Goal: Task Accomplishment & Management: Manage account settings

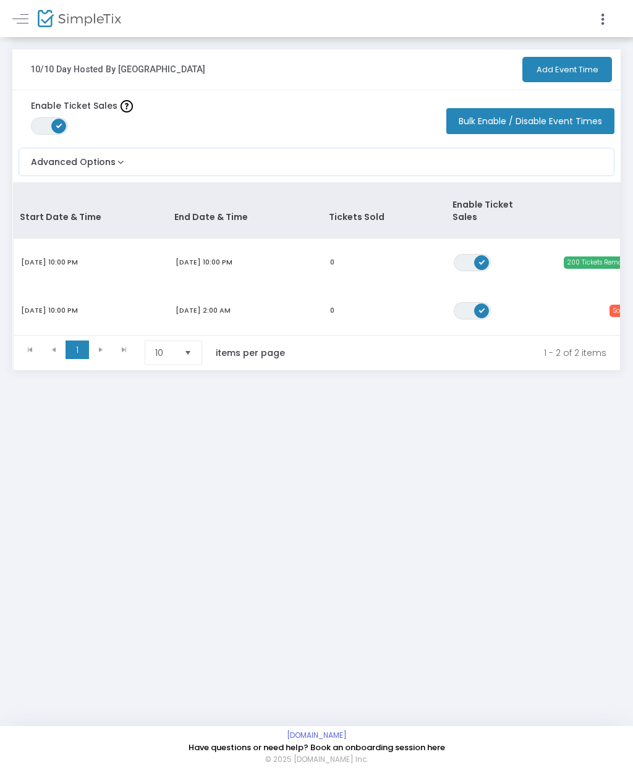
click at [392, 735] on span "[DOMAIN_NAME]" at bounding box center [316, 736] width 608 height 11
click at [273, 239] on td "[DATE] 10:00 PM" at bounding box center [245, 263] width 155 height 48
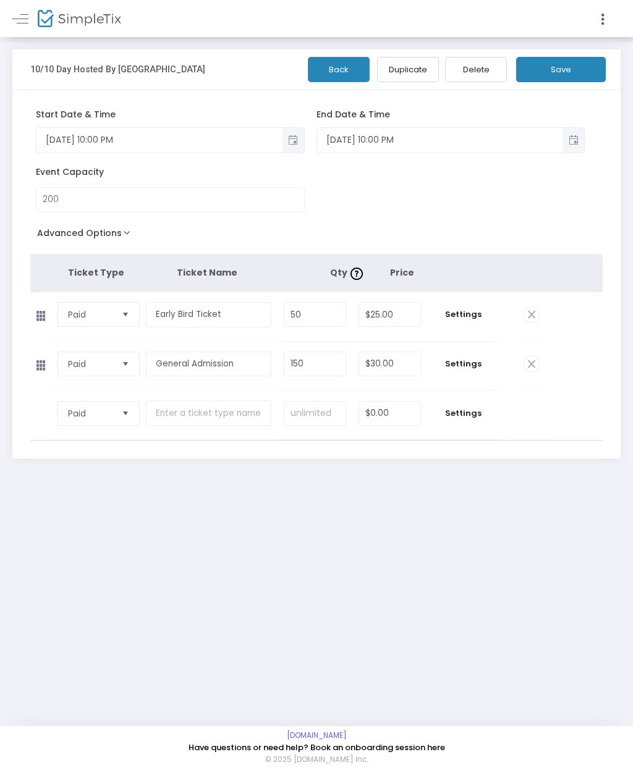
click at [290, 147] on span "Toggle popup" at bounding box center [293, 140] width 20 height 20
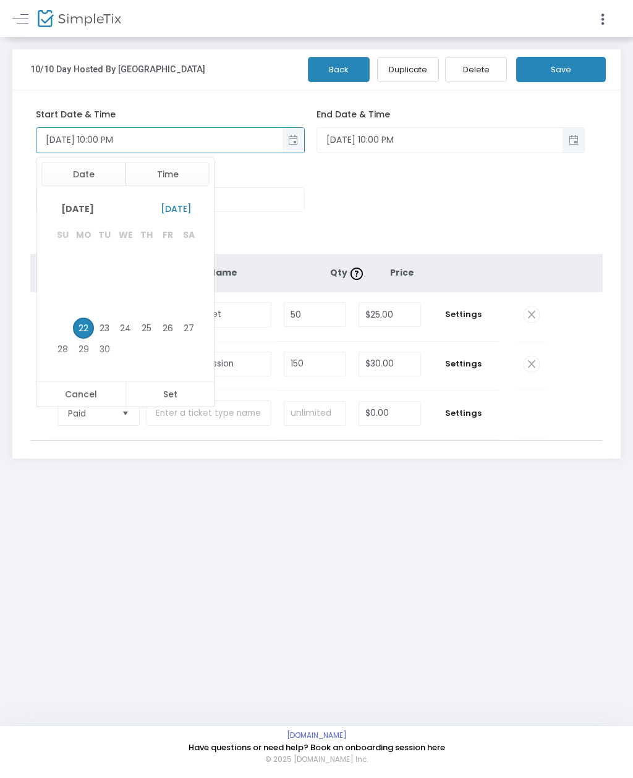
scroll to position [18, 0]
click at [103, 218] on span "[DATE]" at bounding box center [77, 208] width 51 height 23
click at [99, 294] on span "Oct" at bounding box center [97, 292] width 30 height 30
click at [172, 289] on span "10" at bounding box center [167, 286] width 21 height 21
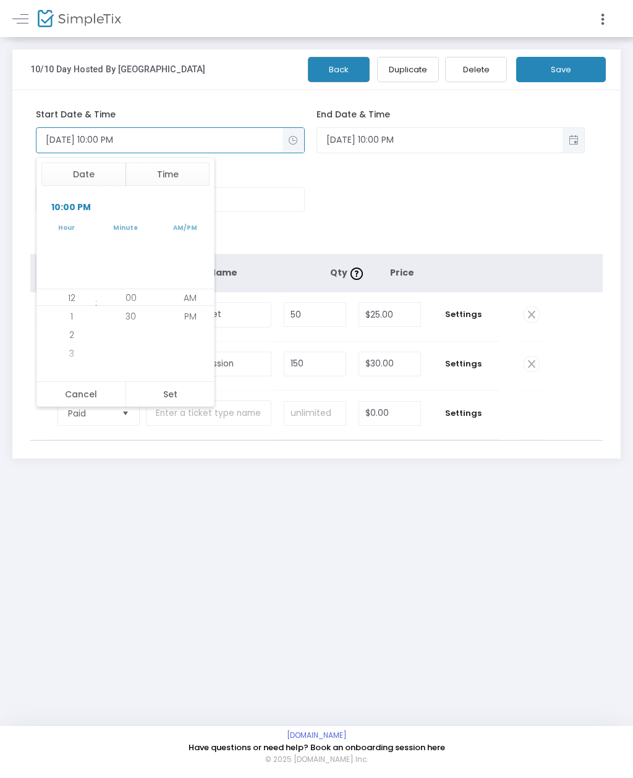
scroll to position [18, 0]
click at [184, 394] on button "Set" at bounding box center [170, 394] width 90 height 25
type input "[DATE] 10:00 PM"
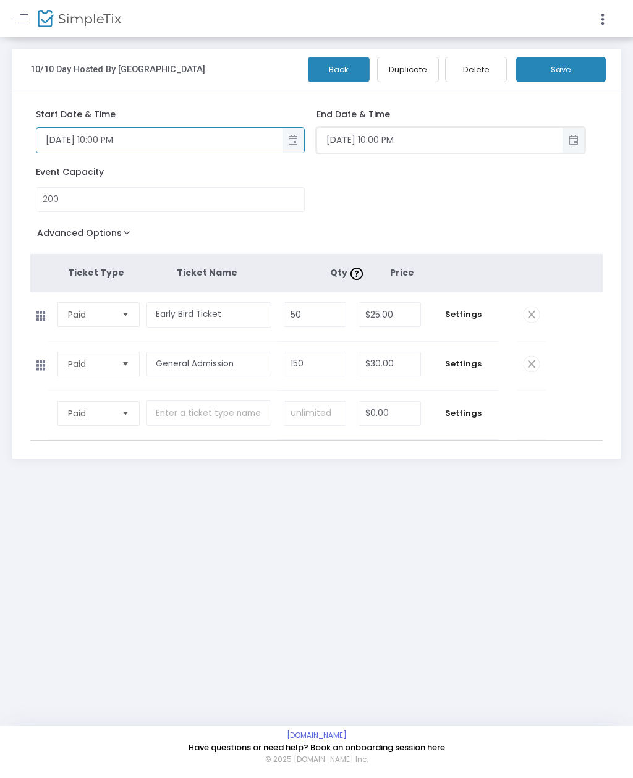
click at [439, 137] on input "[DATE] 10:00 PM" at bounding box center [439, 140] width 245 height 20
click at [574, 142] on span "Toggle popup" at bounding box center [573, 140] width 20 height 20
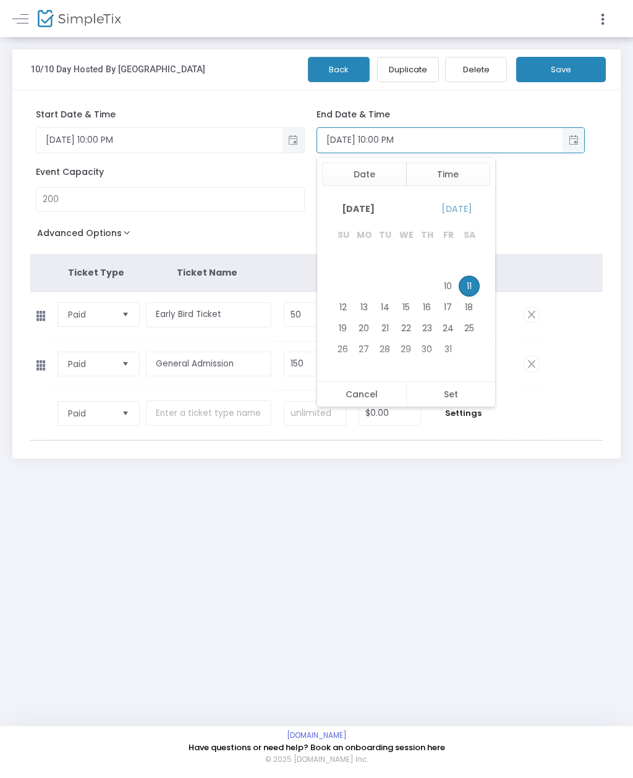
click at [470, 293] on span "11" at bounding box center [469, 286] width 21 height 21
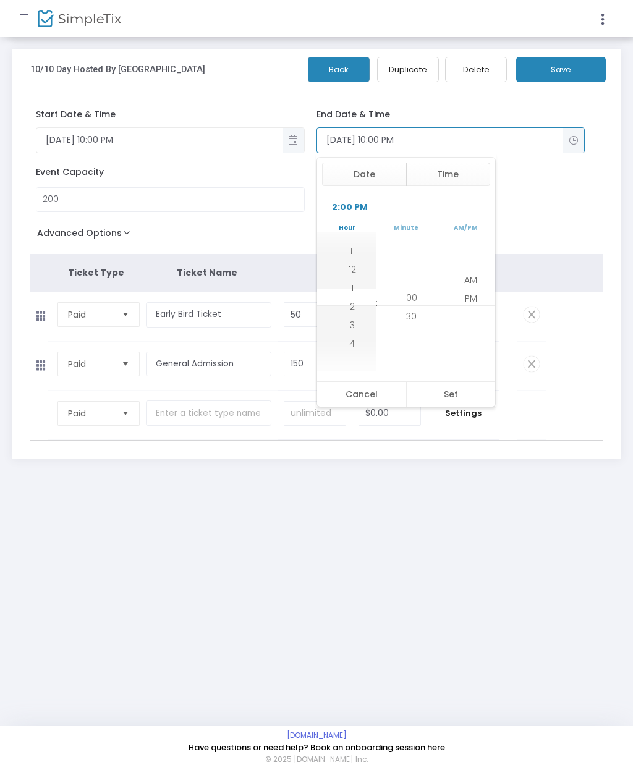
click at [459, 390] on button "Set" at bounding box center [451, 394] width 90 height 25
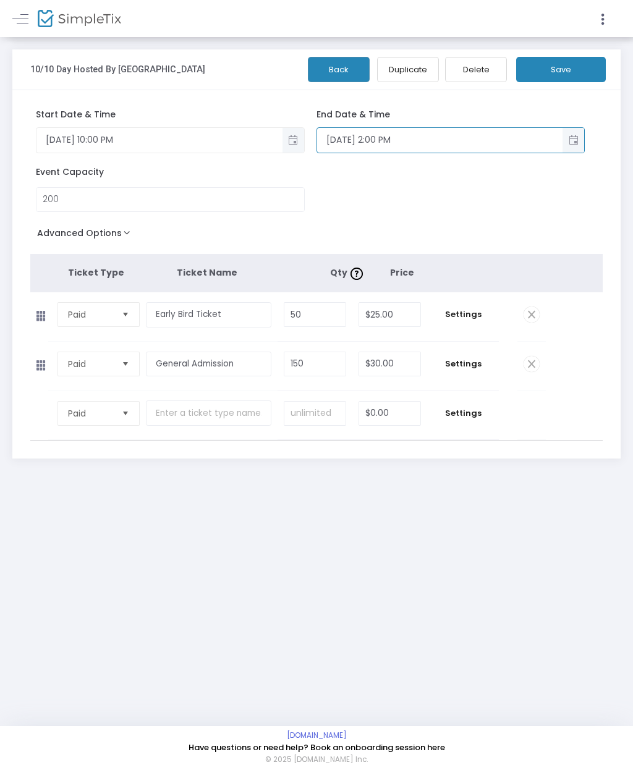
click at [506, 144] on input "[DATE] 2:00 PM" at bounding box center [439, 140] width 245 height 20
click at [570, 150] on span "Toggle popup" at bounding box center [573, 140] width 20 height 20
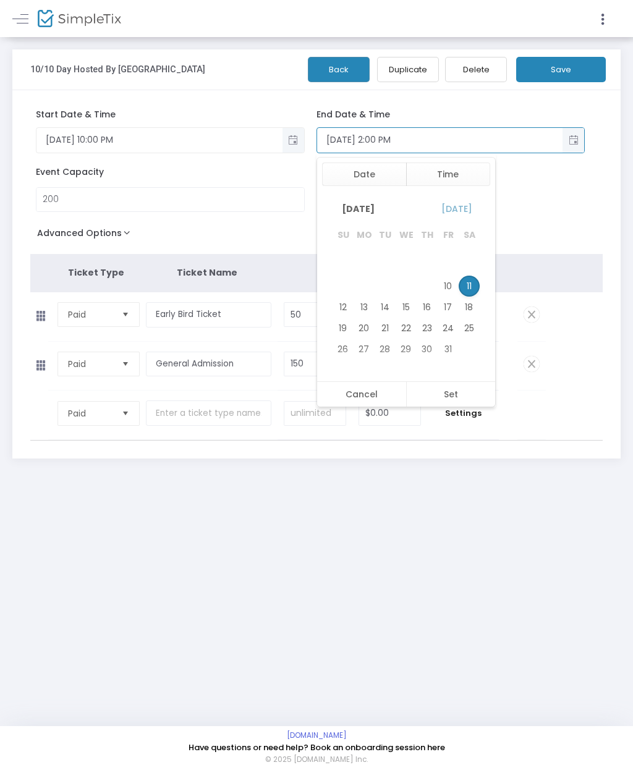
click at [471, 287] on span "11" at bounding box center [469, 286] width 21 height 21
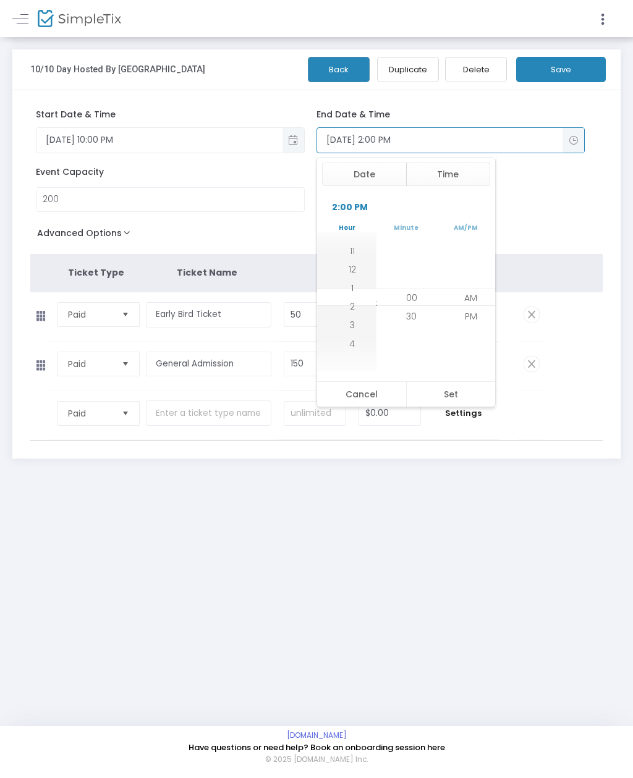
scroll to position [36, 0]
click at [455, 403] on button "Set" at bounding box center [451, 394] width 90 height 25
type input "[DATE] 2:00 AM"
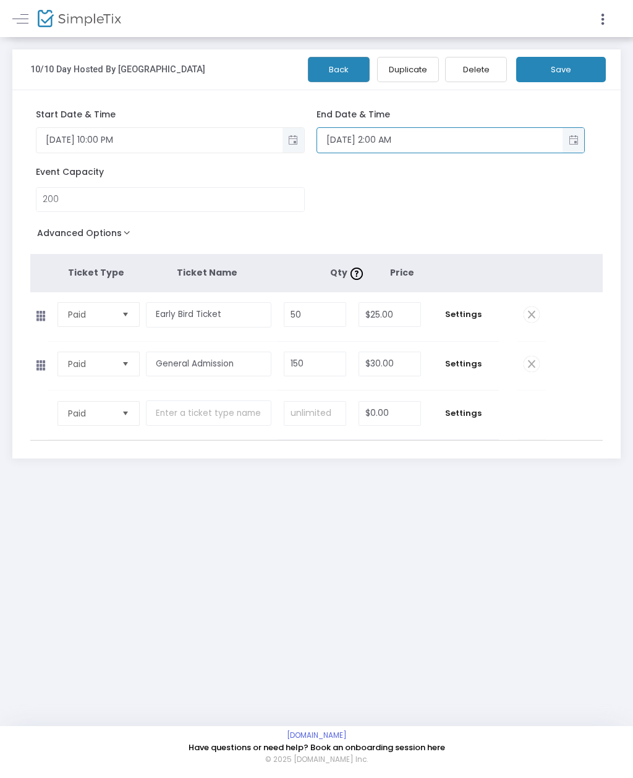
click at [562, 92] on div "Start Date & Time [DATE] 10:00 PM End Date & Time [DATE] 2:00 AM Event Capacity…" at bounding box center [316, 274] width 608 height 368
click at [569, 69] on button "Save" at bounding box center [561, 69] width 90 height 25
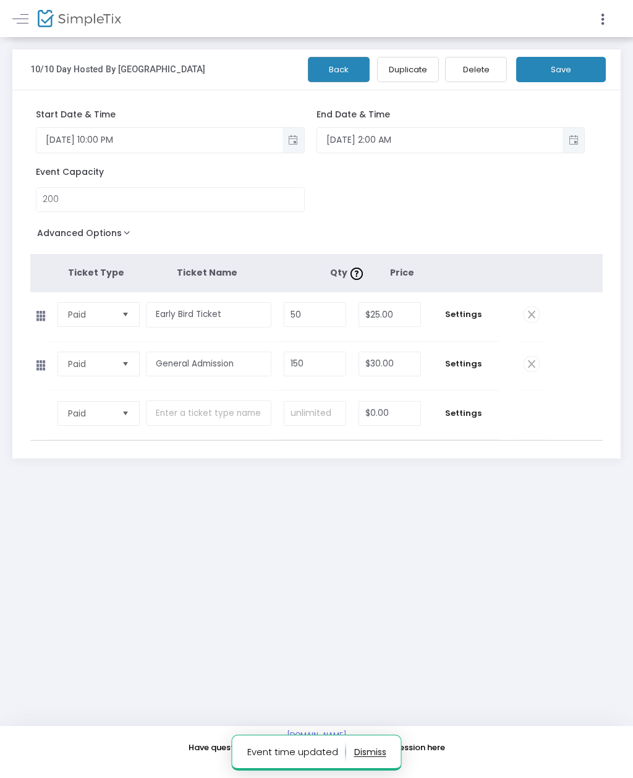
click at [23, 16] on link at bounding box center [20, 19] width 16 height 16
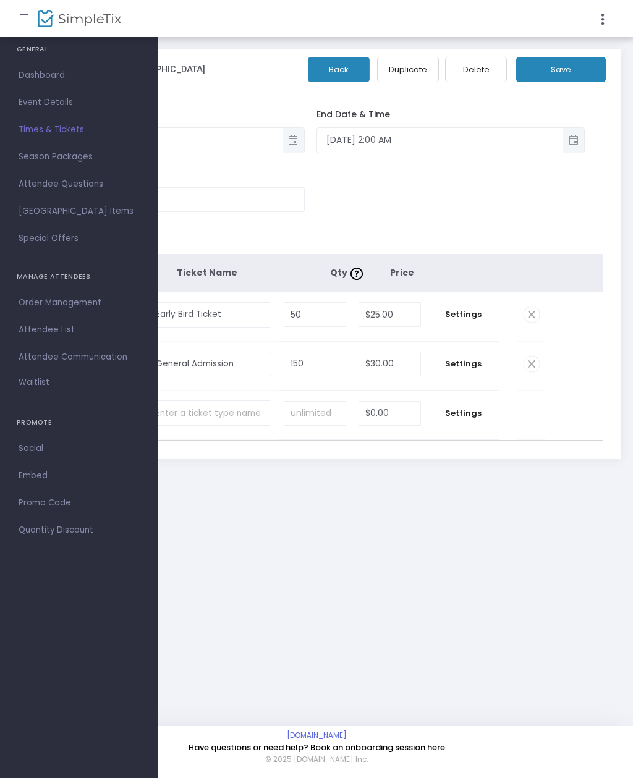
click at [73, 137] on span "Times & Tickets" at bounding box center [79, 130] width 121 height 16
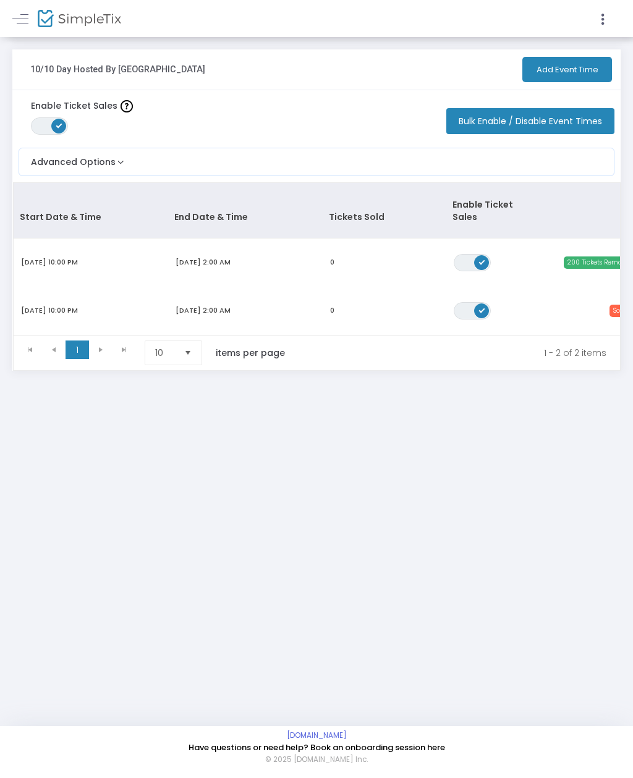
click at [481, 303] on span "Data table" at bounding box center [481, 310] width 15 height 15
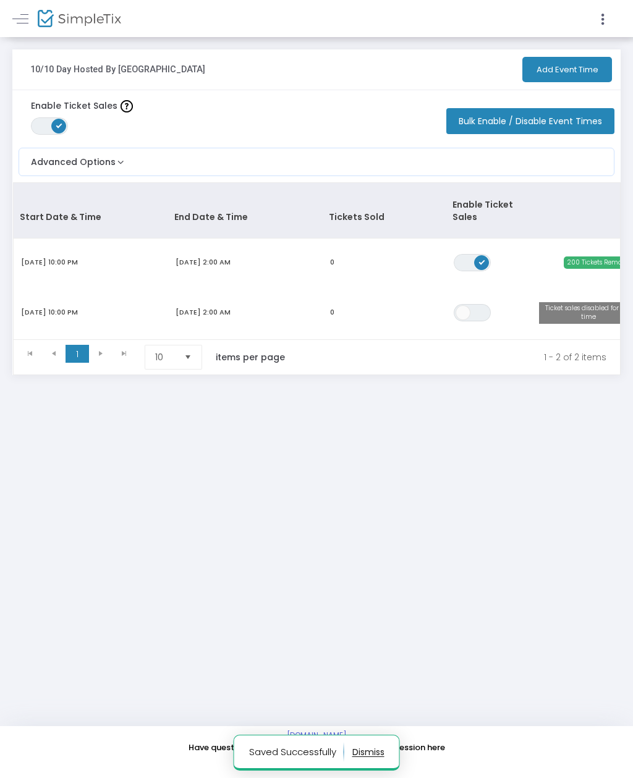
click at [625, 765] on m-footer "[DOMAIN_NAME] Have questions or need help? Book an onboarding session here © 20…" at bounding box center [316, 752] width 633 height 52
click at [18, 16] on link at bounding box center [20, 19] width 16 height 16
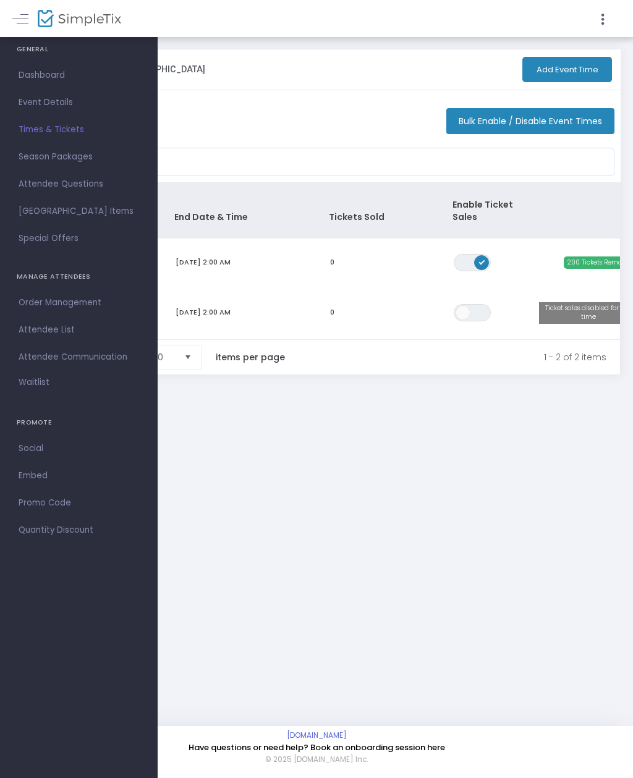
click at [33, 107] on span "Event Details" at bounding box center [79, 103] width 121 height 16
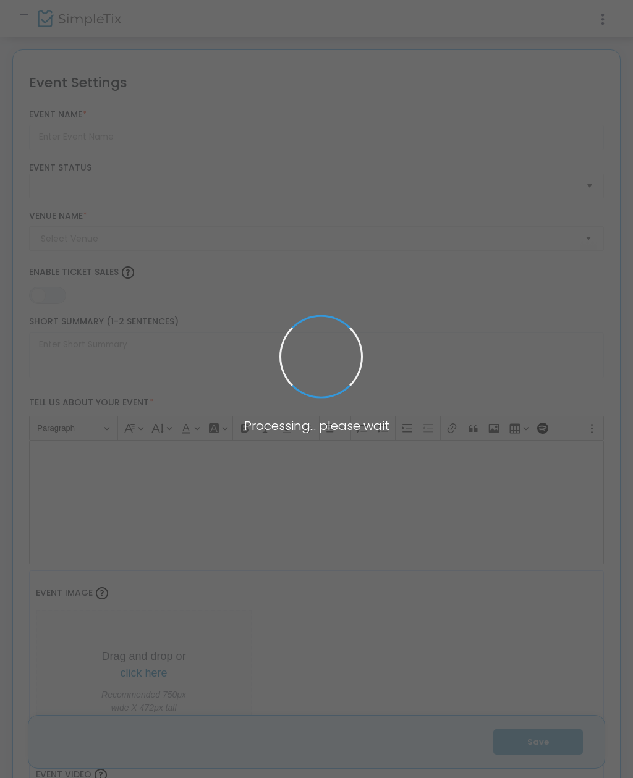
type input "10/10 Day Hosted By [GEOGRAPHIC_DATA]"
type textarea "It’s 10/10 Day 🎉 Libra Season in FULL effect!Hosted by Bay Bay 🎤 at 10/10 Bar &…"
type input "Buy Tickets"
checkbox input "true"
type input "Legacy Hideaway (upstairs of 10/10 Bar & Lounge)"
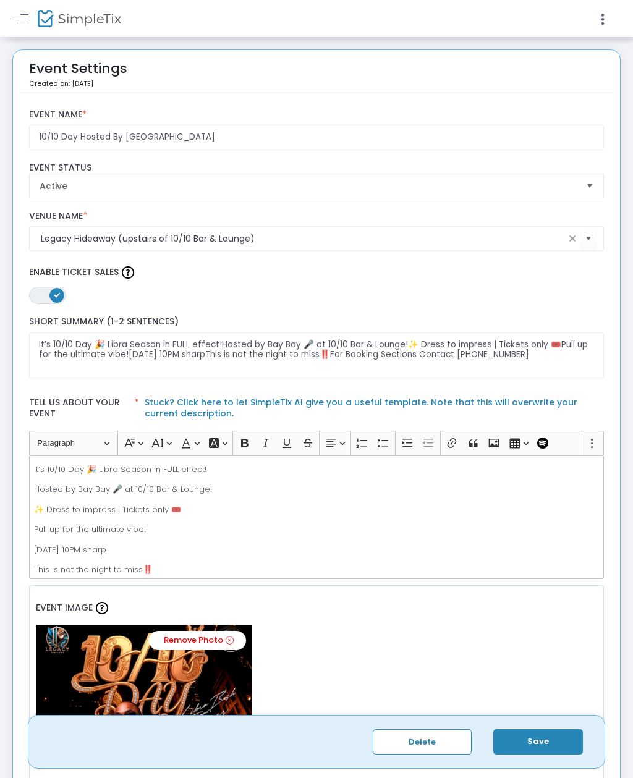
click at [538, 739] on button "Save" at bounding box center [538, 741] width 90 height 25
